Goal: Check status: Check status

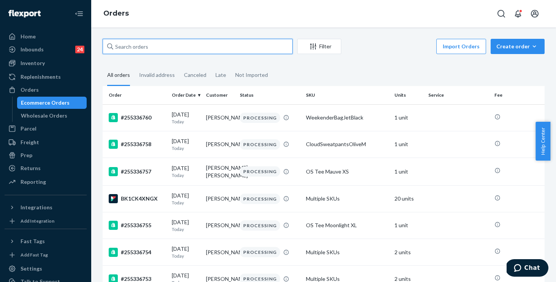
click at [223, 46] on input "text" at bounding box center [198, 46] width 190 height 15
paste input "255146105"
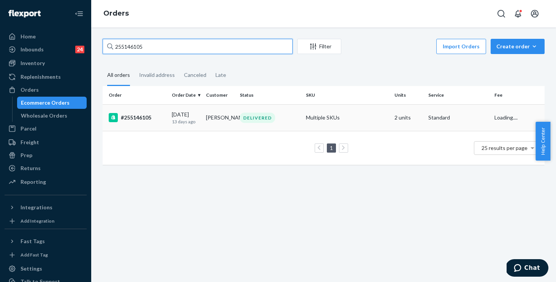
type input "255146105"
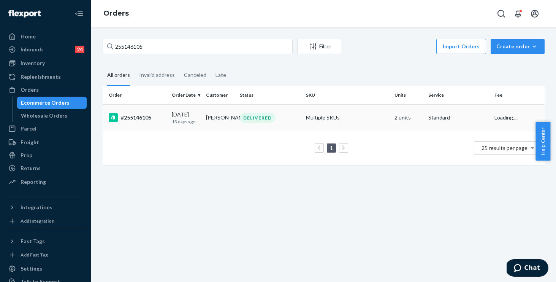
click at [293, 114] on div "DELIVERED" at bounding box center [269, 118] width 63 height 10
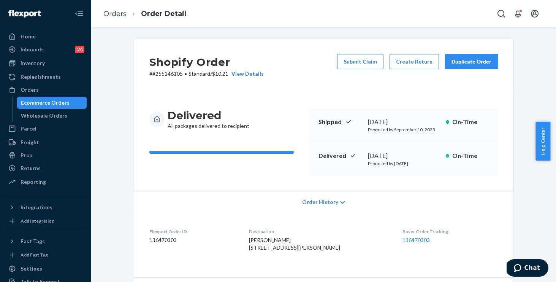
click at [316, 204] on span "Order History" at bounding box center [320, 202] width 36 height 8
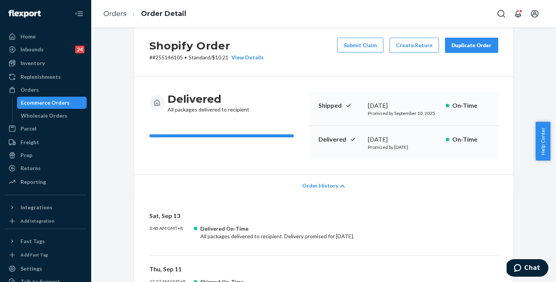
scroll to position [86, 0]
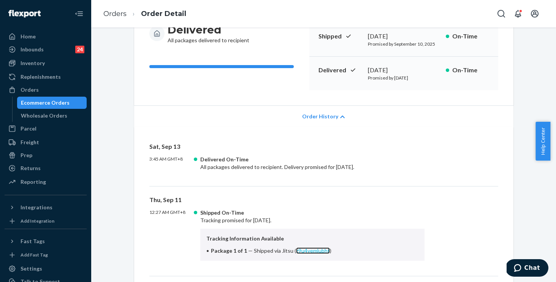
click at [297, 250] on link "z9u4yemlubht" at bounding box center [313, 250] width 34 height 6
click at [119, 13] on link "Orders" at bounding box center [114, 14] width 23 height 8
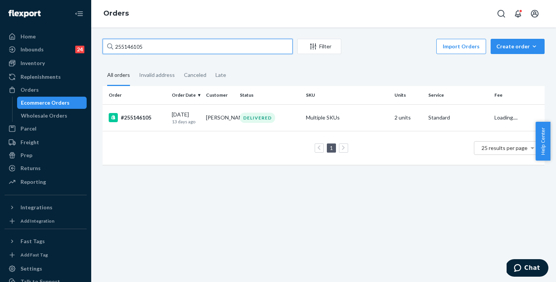
click at [162, 52] on input "255146105" at bounding box center [198, 46] width 190 height 15
drag, startPoint x: 117, startPoint y: 44, endPoint x: 92, endPoint y: 41, distance: 25.8
click at [94, 41] on div "255146105 Filter Import Orders Create order Ecommerce order Removal order All o…" at bounding box center [323, 154] width 465 height 254
paste input "201631"
type input "255201631"
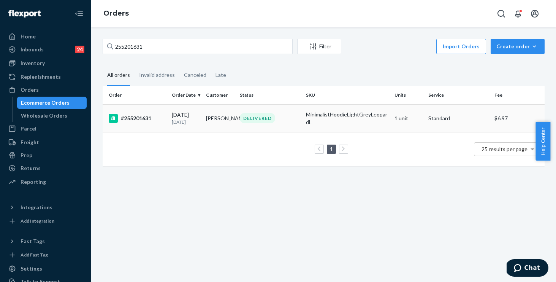
click at [285, 117] on div "DELIVERED" at bounding box center [269, 118] width 63 height 10
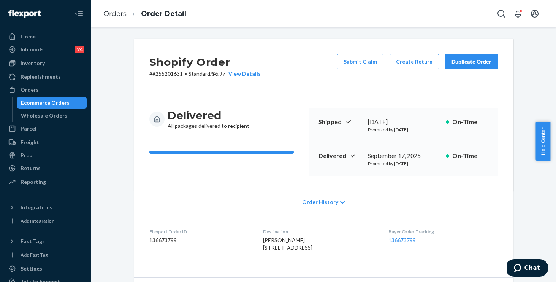
click at [318, 198] on span "Order History" at bounding box center [320, 202] width 36 height 8
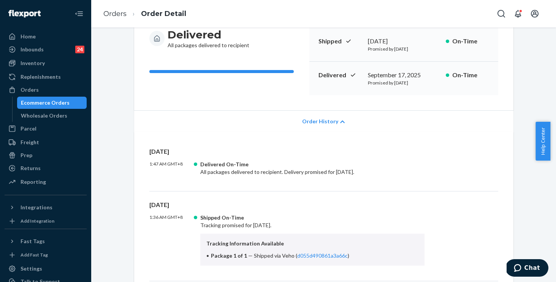
scroll to position [81, 0]
click at [303, 256] on link "d055d490861a3a66c" at bounding box center [322, 255] width 51 height 6
click at [303, 253] on link "d055d490861a3a66c" at bounding box center [322, 255] width 51 height 6
click at [109, 15] on link "Orders" at bounding box center [114, 14] width 23 height 8
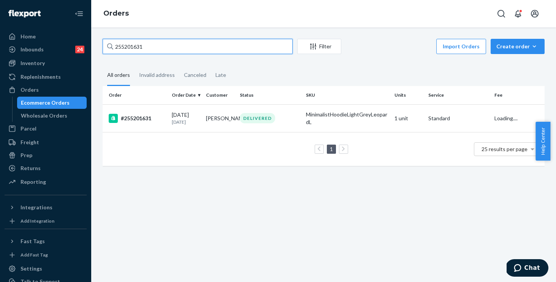
click at [174, 47] on input "255201631" at bounding box center [198, 46] width 190 height 15
drag, startPoint x: 121, startPoint y: 39, endPoint x: 91, endPoint y: 35, distance: 30.3
click at [92, 35] on div "255201631 Filter Import Orders Create order Ecommerce order Removal order All o…" at bounding box center [323, 154] width 465 height 254
paste input "24592"
type input "255224592"
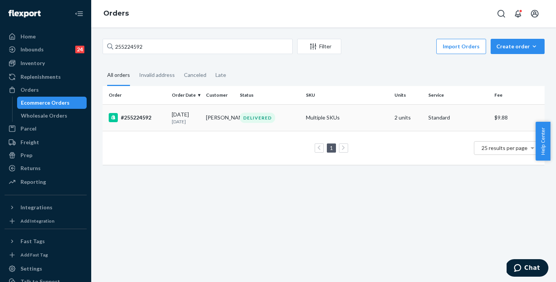
click at [292, 114] on div "DELIVERED" at bounding box center [269, 118] width 63 height 10
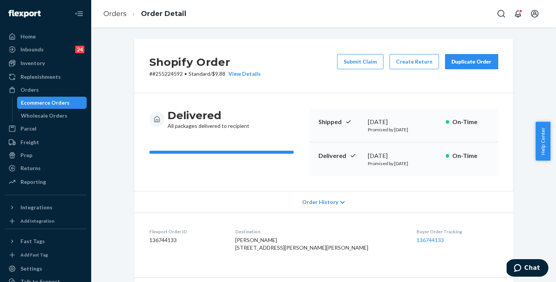
click at [327, 201] on span "Order History" at bounding box center [320, 202] width 36 height 8
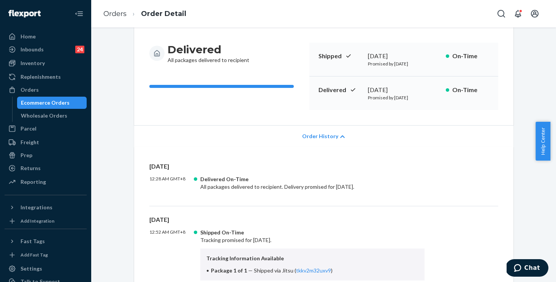
scroll to position [154, 0]
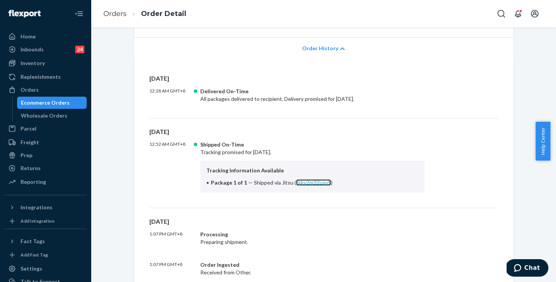
click at [308, 182] on link "tkkv2m32uxv9" at bounding box center [313, 182] width 35 height 6
click at [115, 12] on link "Orders" at bounding box center [114, 14] width 23 height 8
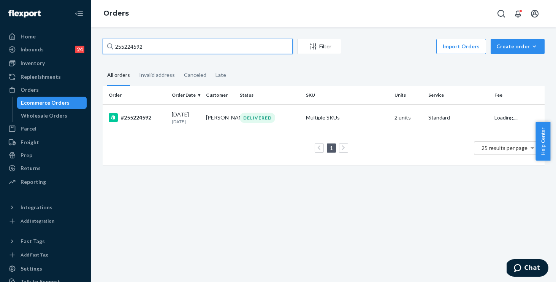
click at [184, 48] on input "255224592" at bounding box center [198, 46] width 190 height 15
click at [41, 18] on div "Home Inbounds 24 Shipping Plans Problems 24 Inventory Products Replenishments O…" at bounding box center [278, 141] width 556 height 282
paste input "8818"
click at [164, 48] on input "255228818" at bounding box center [198, 46] width 190 height 15
drag, startPoint x: 164, startPoint y: 48, endPoint x: 95, endPoint y: 37, distance: 69.3
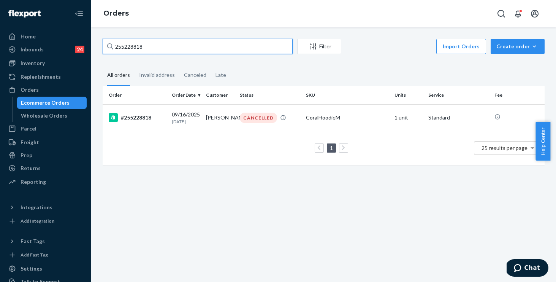
click at [95, 37] on div "255228818 Filter Import Orders Create order Ecommerce order Removal order All o…" at bounding box center [323, 154] width 465 height 254
paste input "38831"
type input "255238831"
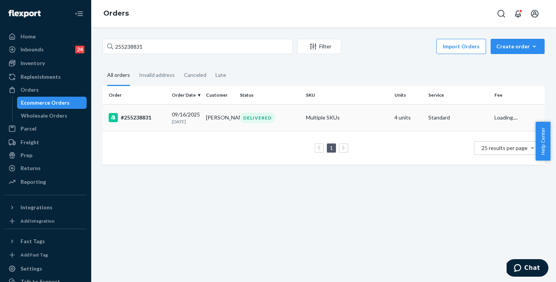
click at [281, 119] on div "DELIVERED" at bounding box center [269, 118] width 63 height 10
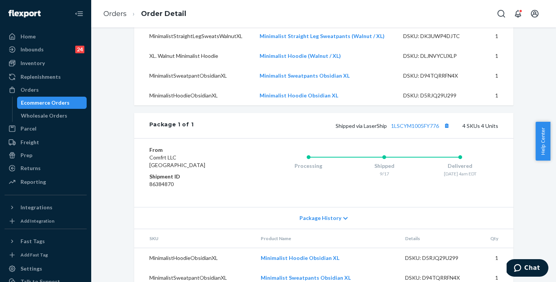
scroll to position [244, 0]
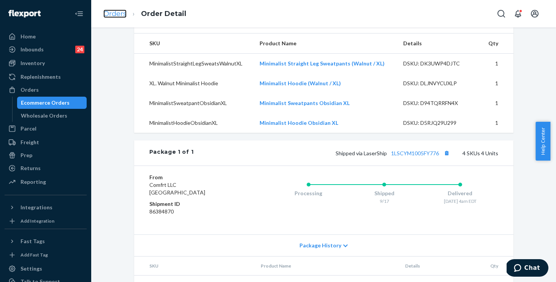
click at [111, 13] on link "Orders" at bounding box center [114, 14] width 23 height 8
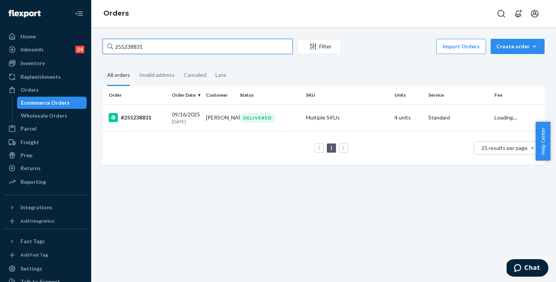
click at [159, 43] on input "255238831" at bounding box center [198, 46] width 190 height 15
drag, startPoint x: 160, startPoint y: 44, endPoint x: 123, endPoint y: 40, distance: 37.6
click at [123, 40] on input "255238831" at bounding box center [198, 46] width 190 height 15
paste input "29997"
type input "255229997"
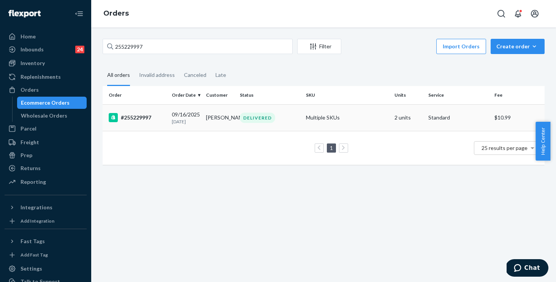
click at [299, 116] on td "DELIVERED" at bounding box center [270, 117] width 66 height 27
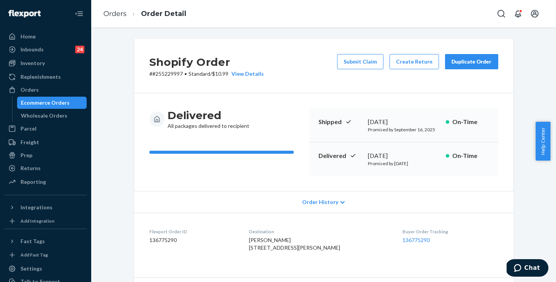
click at [324, 201] on span "Order History" at bounding box center [320, 202] width 36 height 8
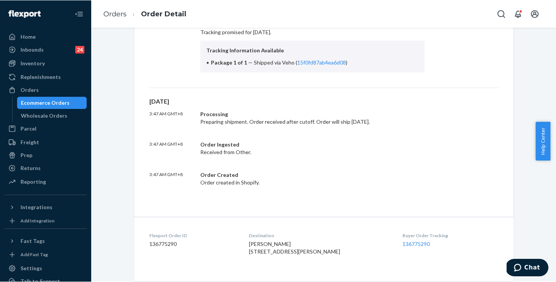
scroll to position [272, 0]
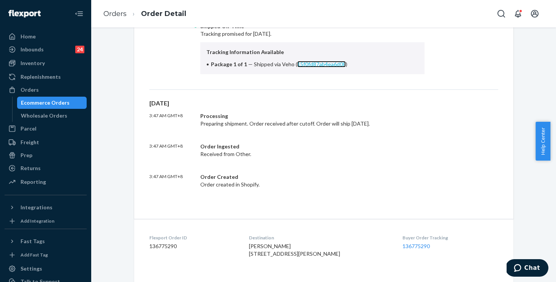
click at [306, 63] on link "15f0fd87ab4ea6d08" at bounding box center [321, 64] width 49 height 6
click at [112, 15] on link "Orders" at bounding box center [114, 14] width 23 height 8
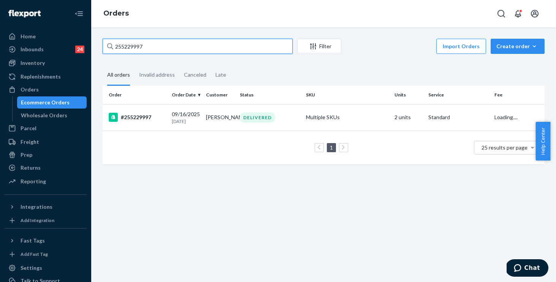
click at [183, 46] on input "255229997" at bounding box center [198, 46] width 190 height 15
drag, startPoint x: 183, startPoint y: 46, endPoint x: 75, endPoint y: 31, distance: 109.4
click at [75, 31] on div "Home Inbounds 24 Shipping Plans Problems 24 Inventory Products Replenishments O…" at bounding box center [278, 141] width 556 height 282
paste input "310672"
type input "255310672"
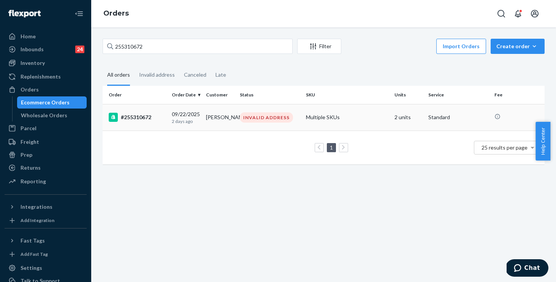
click at [227, 121] on td "Angelina Zahn" at bounding box center [220, 117] width 34 height 27
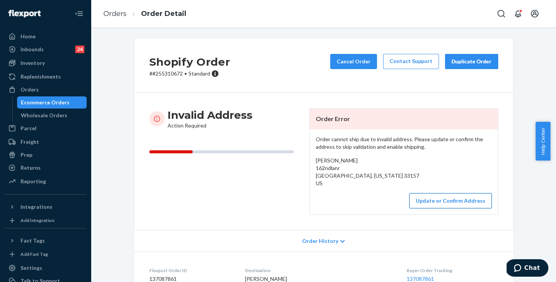
click at [433, 201] on button "Update or Confirm Address" at bounding box center [450, 200] width 82 height 15
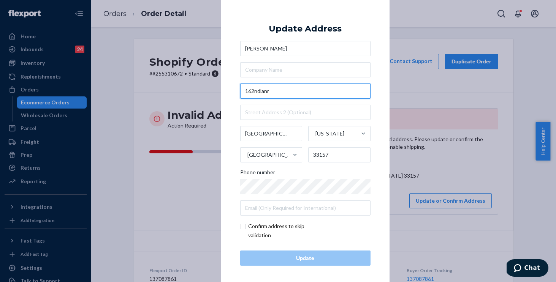
click at [285, 94] on input "162ndlanr" at bounding box center [305, 91] width 130 height 15
drag, startPoint x: 285, startPoint y: 94, endPoint x: 219, endPoint y: 89, distance: 66.7
click at [221, 89] on div "× Update Address Angelina Zahn 162ndlanr Miami Florida United States 33157 Phon…" at bounding box center [305, 140] width 168 height 287
paste input "9131 SW 162nd ln"
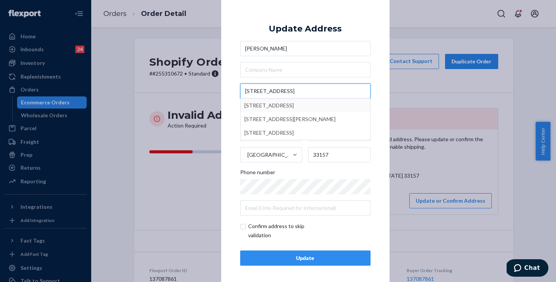
type input "9131 SW 162nd ln"
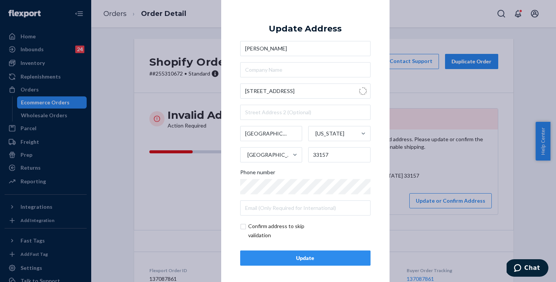
type input "Palmetto Bay"
type input "9131 SW 162nd Ln"
click at [243, 228] on input "checkbox" at bounding box center [284, 231] width 88 height 18
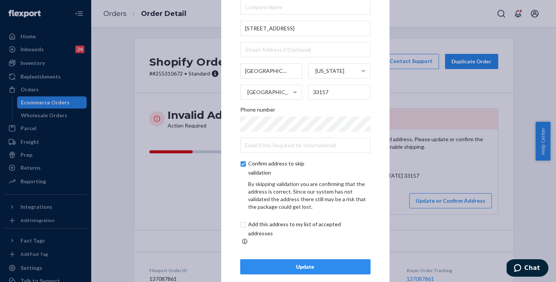
scroll to position [34, 0]
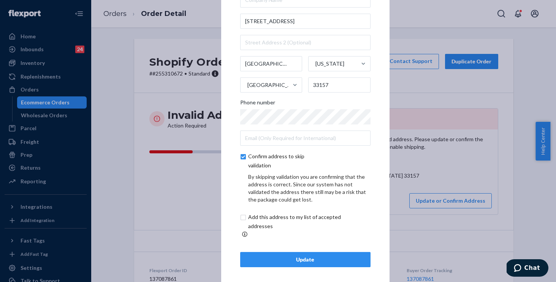
drag, startPoint x: 239, startPoint y: 162, endPoint x: 235, endPoint y: 177, distance: 16.1
click at [240, 162] on input "checkbox" at bounding box center [284, 161] width 88 height 18
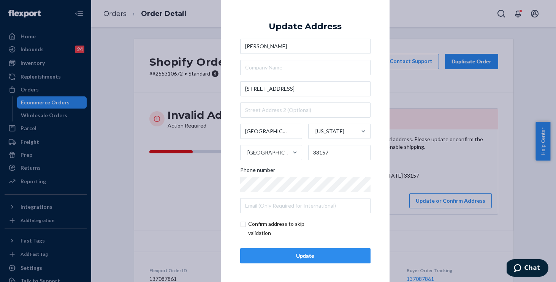
click at [240, 223] on input "checkbox" at bounding box center [284, 229] width 88 height 18
checkbox input "true"
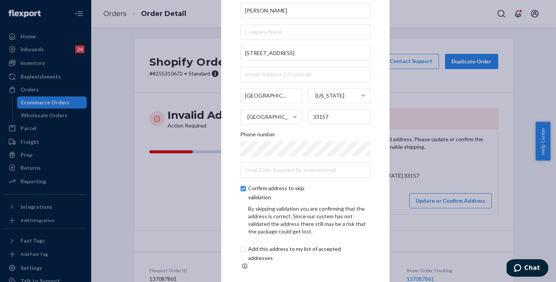
scroll to position [34, 0]
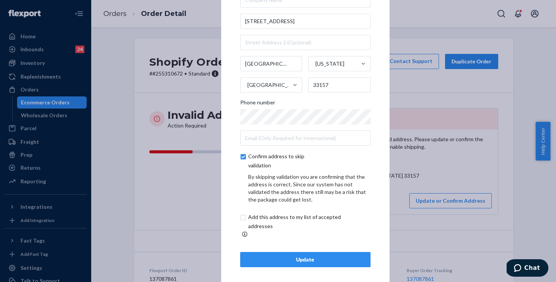
click at [282, 256] on div "Update" at bounding box center [305, 260] width 117 height 8
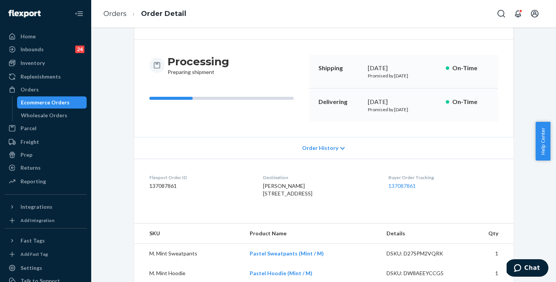
scroll to position [54, 0]
drag, startPoint x: 274, startPoint y: 213, endPoint x: 257, endPoint y: 195, distance: 25.3
click at [257, 195] on dl "Flexport Order ID 137087861 Destination Angelina Zahn 9131 SW 162nd Ln Palmetto…" at bounding box center [323, 187] width 379 height 57
copy span "9131 SW 162nd Ln Palmetto Bay, FL 33157 US"
click at [113, 14] on link "Orders" at bounding box center [114, 14] width 23 height 8
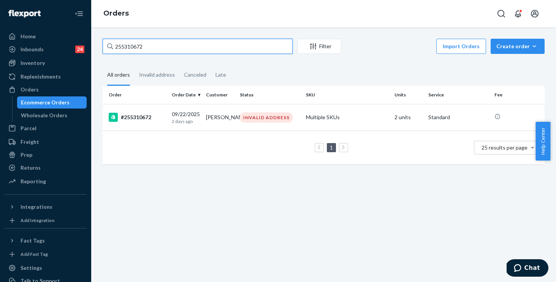
click at [179, 42] on input "255310672" at bounding box center [198, 46] width 190 height 15
click at [177, 46] on input "255310672" at bounding box center [198, 46] width 190 height 15
drag, startPoint x: 158, startPoint y: 46, endPoint x: 79, endPoint y: 24, distance: 82.1
click at [79, 24] on div "Home Inbounds 24 Shipping Plans Problems 24 Inventory Products Replenishments O…" at bounding box center [278, 141] width 556 height 282
paste input "211991"
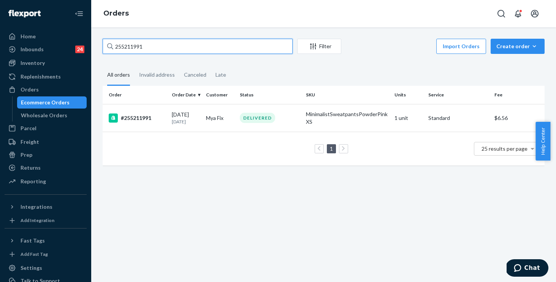
type input "255211991"
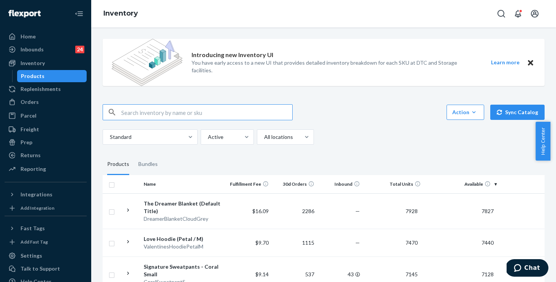
click at [135, 109] on input "text" at bounding box center [206, 112] width 171 height 15
drag, startPoint x: 177, startPoint y: 113, endPoint x: 163, endPoint y: 136, distance: 26.4
click at [177, 113] on input "Waffle Lounge Tee – Sage Green / 3X" at bounding box center [206, 112] width 171 height 15
type input "Waffle Lounge Tee Sage Green / 3X"
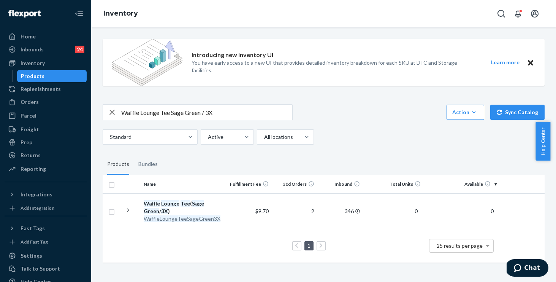
click at [334, 116] on div "Waffle Lounge Tee Sage Green / 3X Action Create product Create bundle Bulk crea…" at bounding box center [324, 112] width 442 height 16
click at [224, 112] on input "Waffle Lounge Tee Sage Green / 3X" at bounding box center [206, 112] width 171 height 15
drag, startPoint x: 225, startPoint y: 111, endPoint x: 15, endPoint y: 66, distance: 215.5
click at [15, 66] on div "Home Inbounds 24 Shipping Plans Problems 24 Inventory Products Replenishments O…" at bounding box center [278, 141] width 556 height 282
click at [149, 112] on input "MinimalistKidsHoodieSteelGreyLeopardXL" at bounding box center [206, 112] width 171 height 15
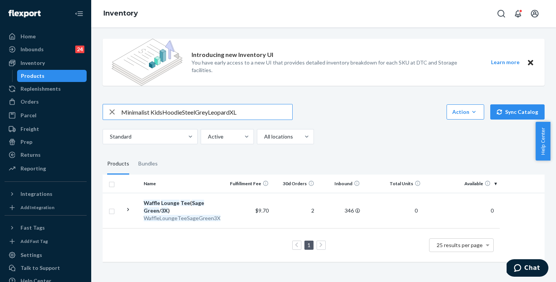
click at [162, 111] on input "Minimalist KidsHoodieSteelGreyLeopardXL" at bounding box center [206, 112] width 171 height 15
click at [182, 113] on input "Minimalist Kids HoodieSteelGreyLeopardXL" at bounding box center [206, 112] width 171 height 15
click at [198, 113] on input "Minimalist Kids Hoodie SteelGreyLeopardXL" at bounding box center [206, 112] width 171 height 15
click at [211, 112] on input "Minimalist Kids Hoodie Steel GreyLeopardXL" at bounding box center [206, 112] width 171 height 15
click at [235, 111] on input "Minimalist Kids Hoodie Steel Grey LeopardXL" at bounding box center [206, 112] width 171 height 15
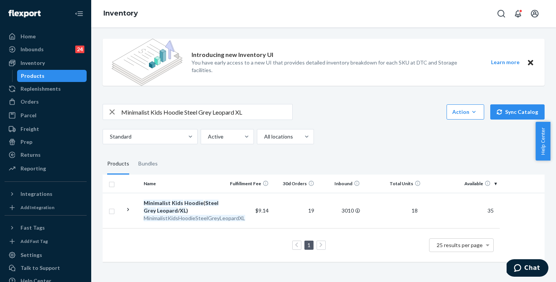
click at [373, 151] on div "Introducing new Inventory UI You have early access to a new UI that provides de…" at bounding box center [323, 151] width 453 height 237
click at [271, 116] on input "Minimalist Kids Hoodie Steel Grey Leopard XL" at bounding box center [206, 112] width 171 height 15
click at [0, 86] on div "Home Inbounds 24 Shipping Plans Problems 24 Inventory Products Replenishments O…" at bounding box center [278, 141] width 556 height 282
paste input "HoodiePowderPinkXS"
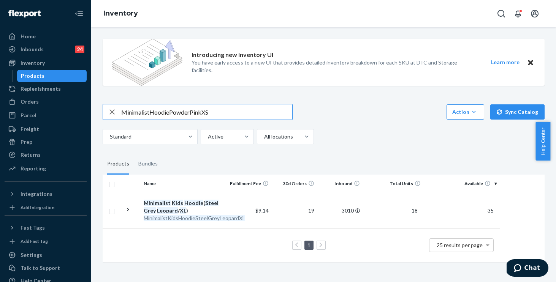
click at [148, 113] on input "MinimalistHoodiePowderPinkXS" at bounding box center [206, 112] width 171 height 15
click at [170, 112] on input "Minimalist HoodiePowderPinkXS" at bounding box center [206, 112] width 171 height 15
click at [191, 112] on input "Minimalist Hoodie PowderPinkXS" at bounding box center [206, 112] width 171 height 15
click at [204, 112] on input "Minimalist Hoodie Powder PinkXS" at bounding box center [206, 112] width 171 height 15
type input "Minimalist Hoodie Powder Pink XS"
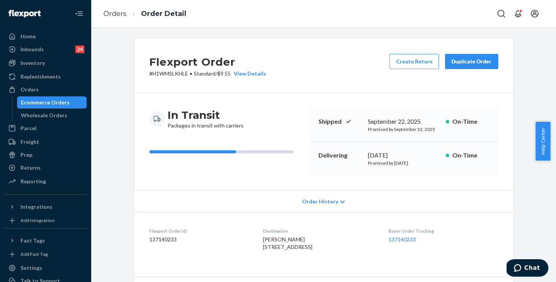
click at [312, 200] on span "Order History" at bounding box center [320, 202] width 36 height 8
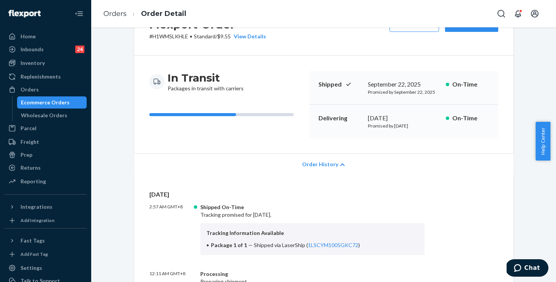
scroll to position [101, 0]
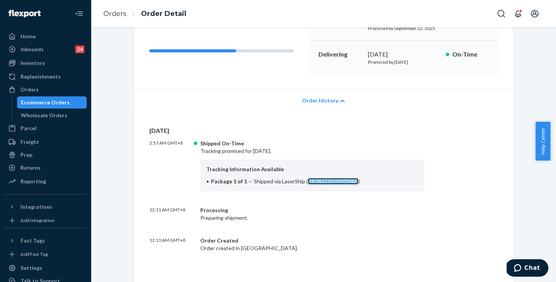
copy link "1LSCYM1005GKC72"
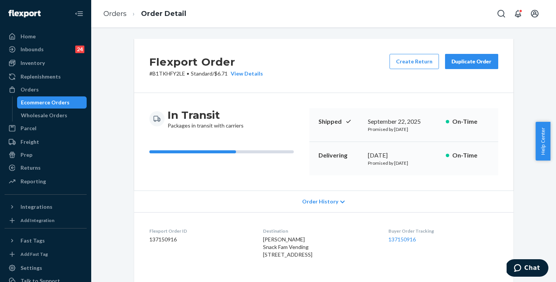
click at [318, 201] on span "Order History" at bounding box center [320, 202] width 36 height 8
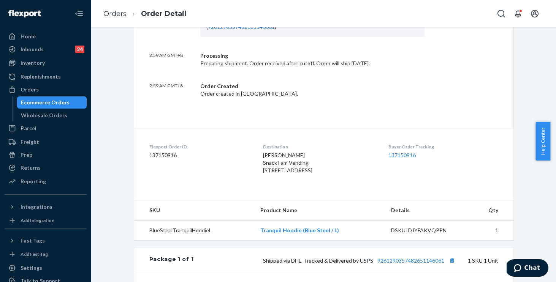
scroll to position [238, 0]
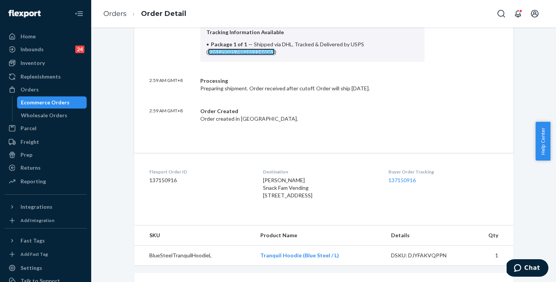
copy link "9261290357482651146061"
